Goal: Task Accomplishment & Management: Manage account settings

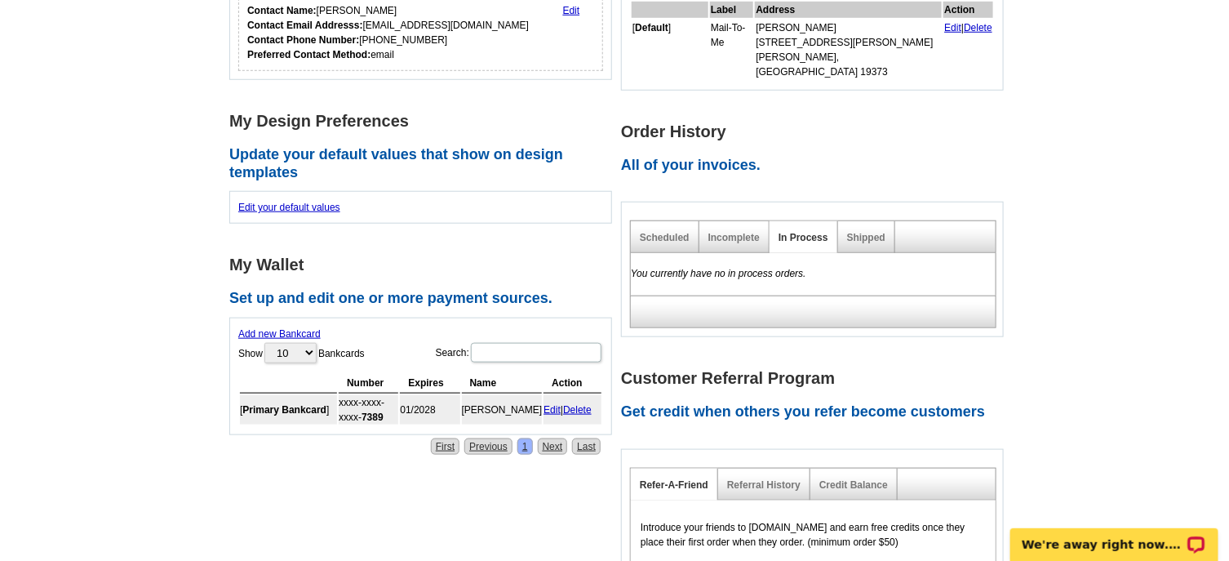
scroll to position [490, 0]
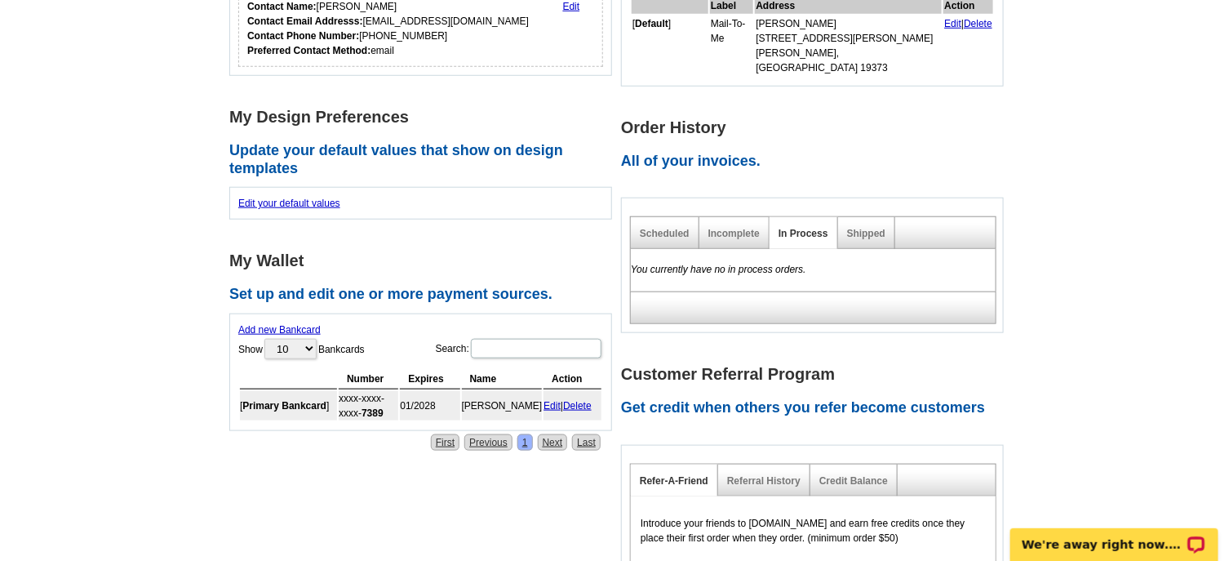
click at [550, 401] on link "Edit" at bounding box center [551, 405] width 17 height 11
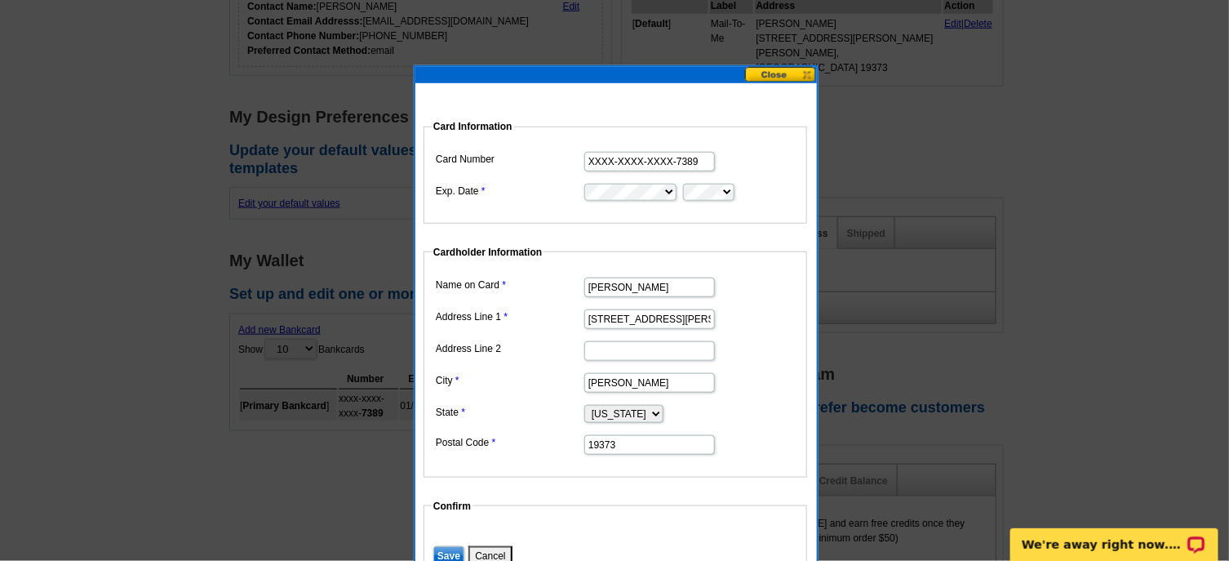
scroll to position [0, 0]
click at [443, 551] on input "Save" at bounding box center [448, 556] width 31 height 20
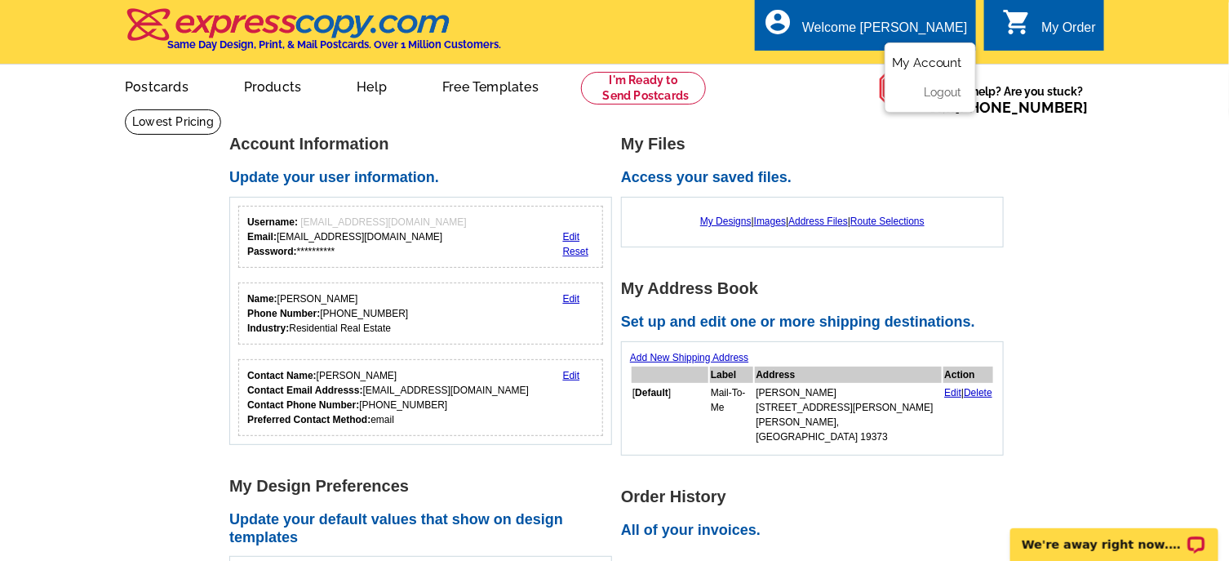
click at [934, 64] on link "My Account" at bounding box center [927, 62] width 70 height 15
